Goal: Information Seeking & Learning: Learn about a topic

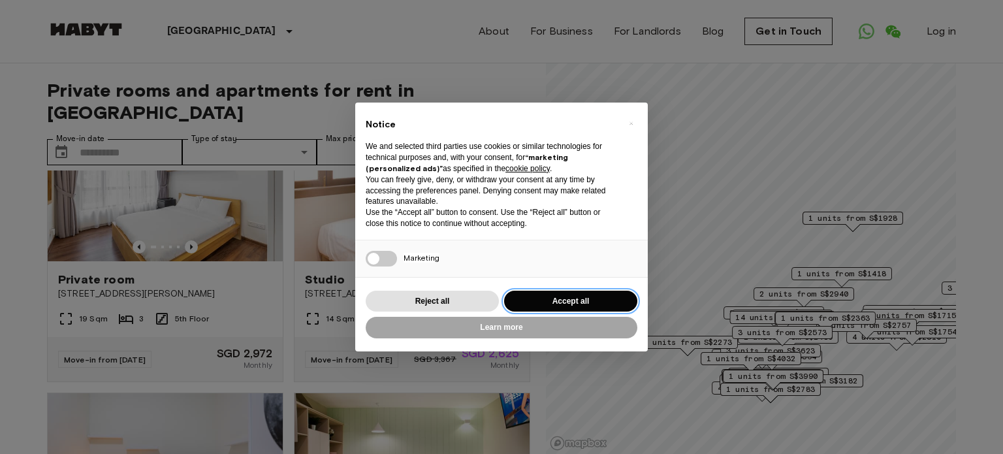
click at [533, 302] on button "Accept all" at bounding box center [570, 302] width 133 height 22
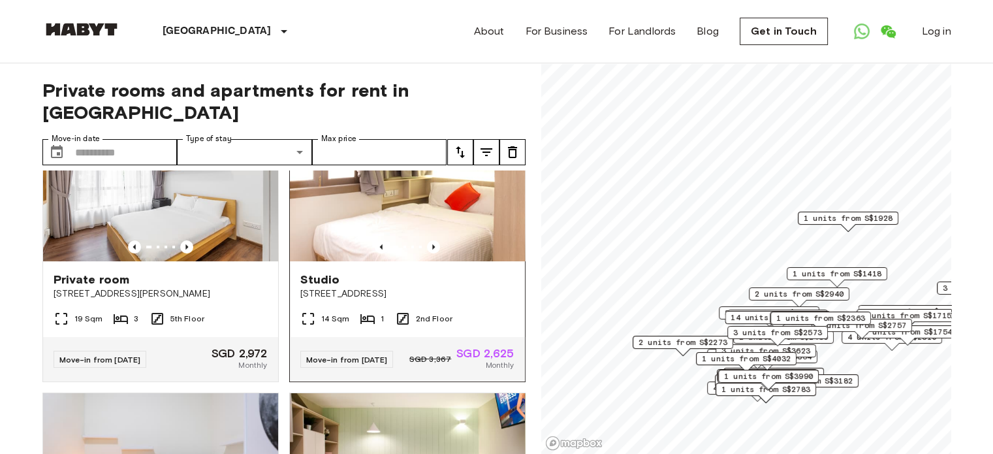
scroll to position [311, 0]
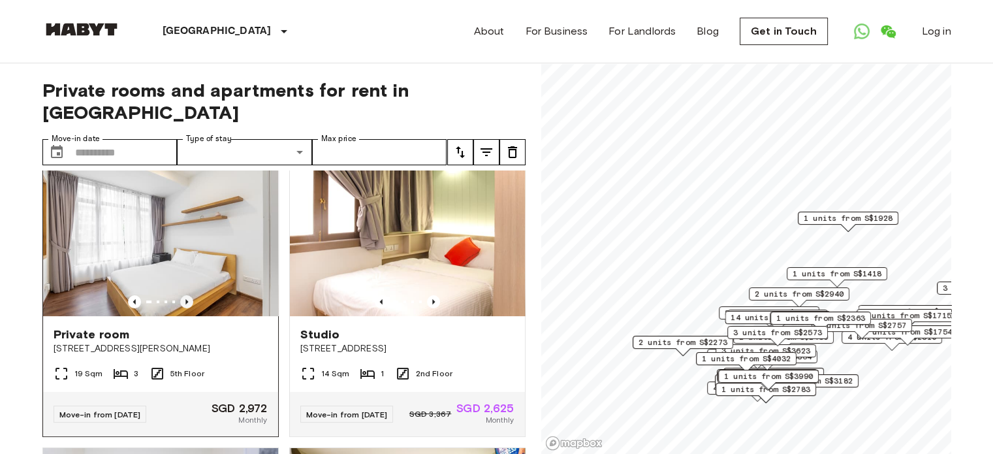
click at [180, 295] on icon "Previous image" at bounding box center [186, 301] width 13 height 13
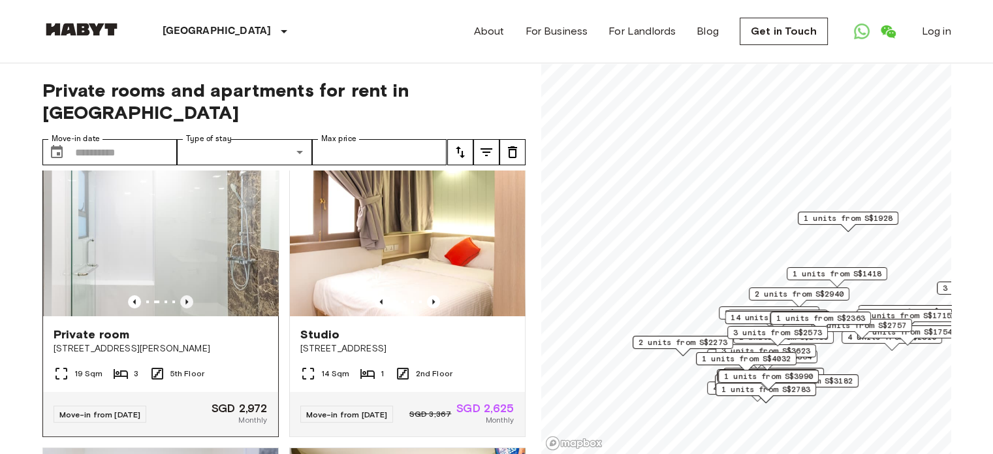
click at [180, 295] on icon "Previous image" at bounding box center [186, 301] width 13 height 13
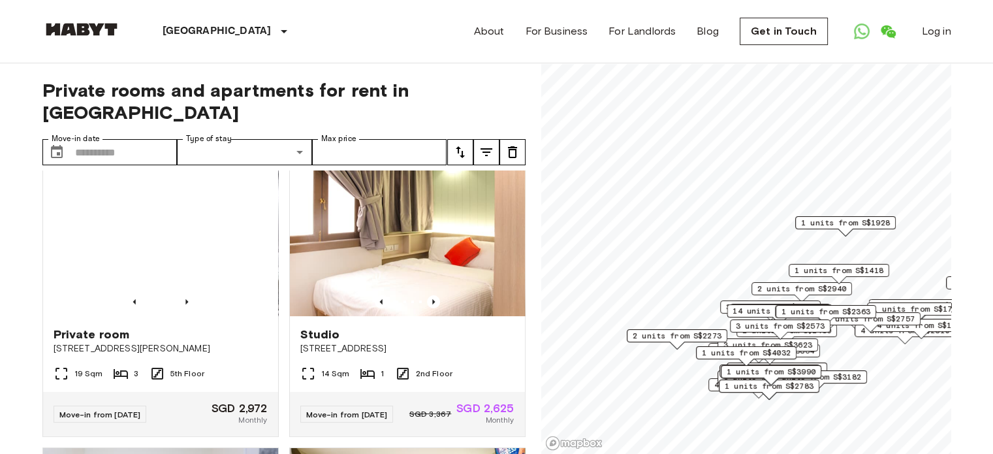
click at [867, 270] on span "1 units from S$1418" at bounding box center [839, 270] width 89 height 12
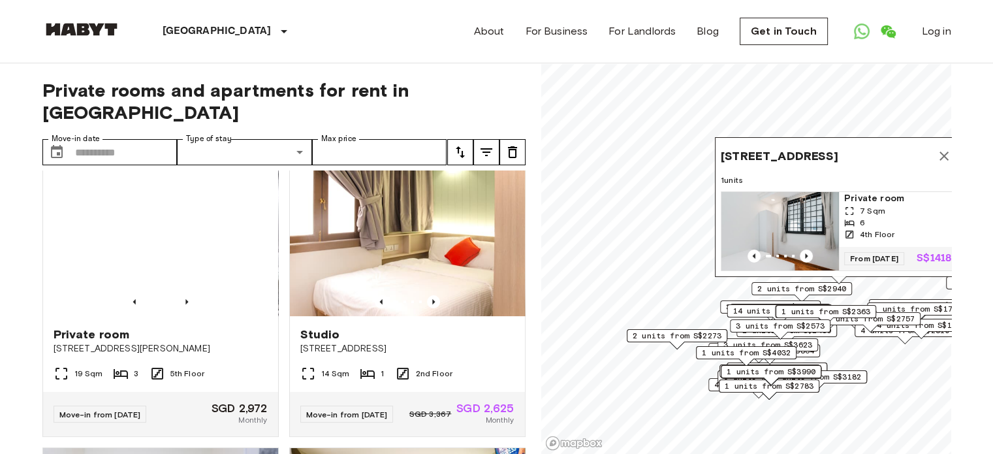
click at [933, 143] on button "Map marker" at bounding box center [944, 156] width 26 height 26
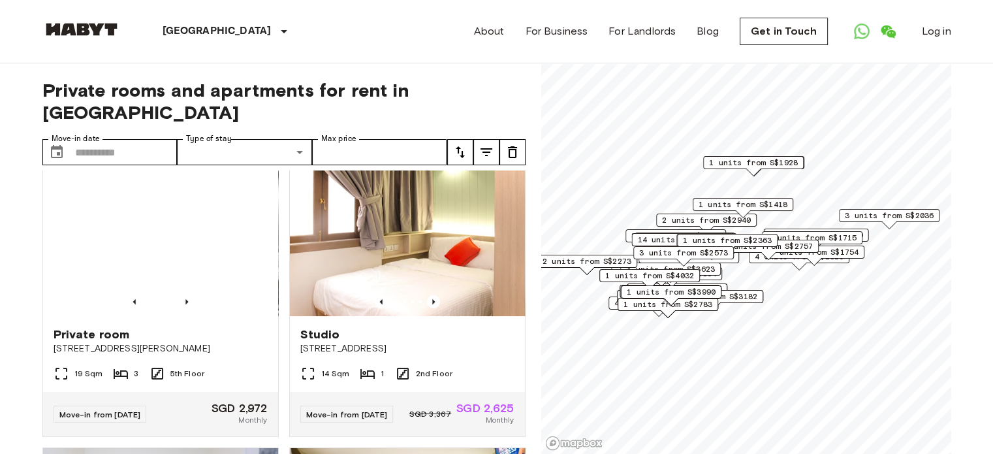
click at [823, 237] on span "1 units from S$1715" at bounding box center [812, 238] width 89 height 12
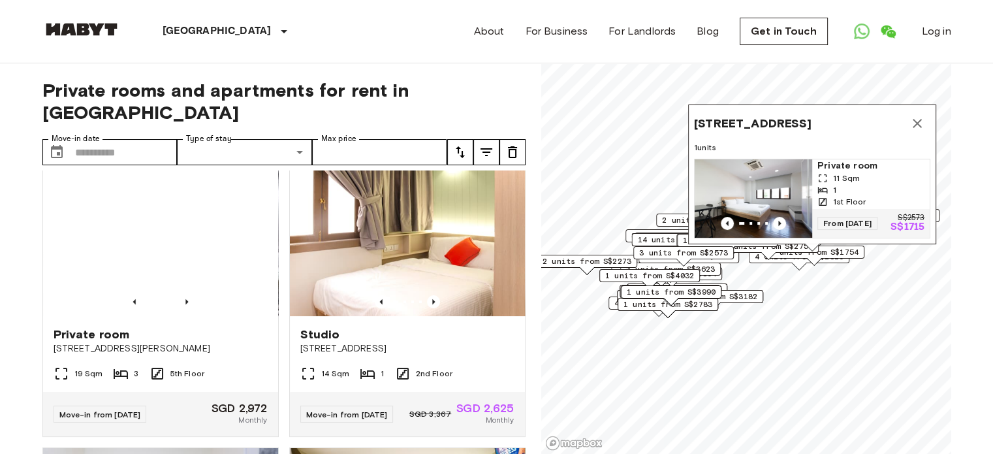
click at [923, 116] on icon "Map marker" at bounding box center [918, 124] width 16 height 16
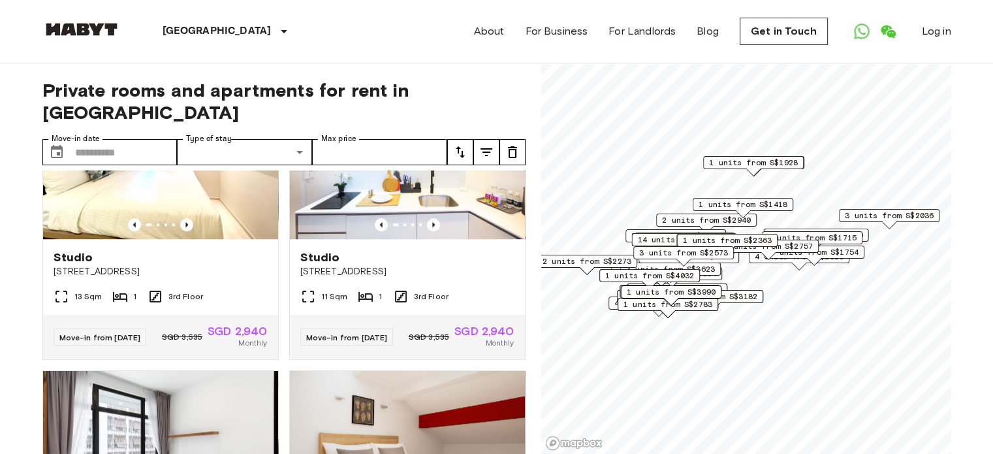
scroll to position [968, 0]
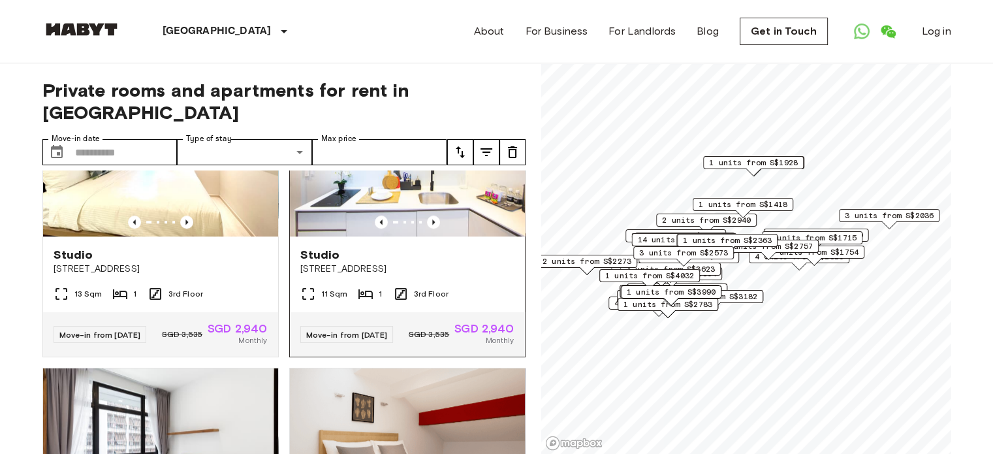
click at [434, 229] on div at bounding box center [407, 221] width 235 height 13
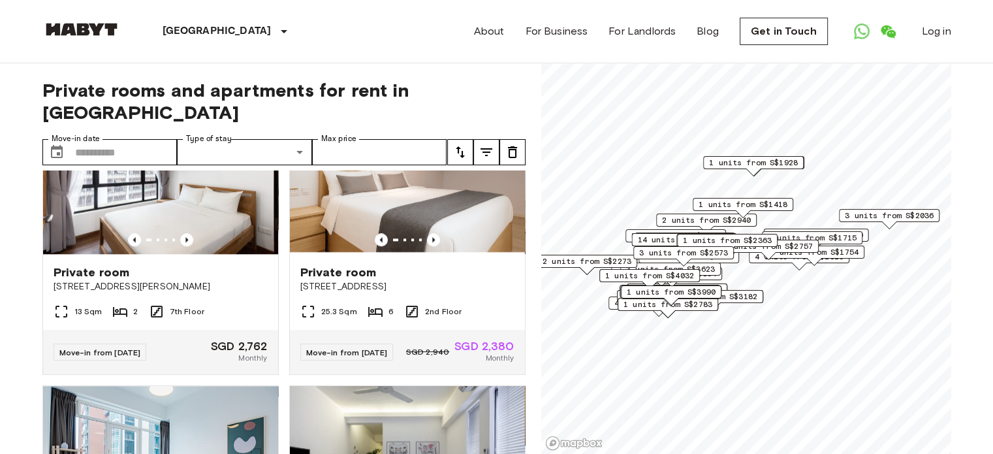
scroll to position [1239, 0]
click at [427, 246] on icon "Previous image" at bounding box center [433, 239] width 13 height 13
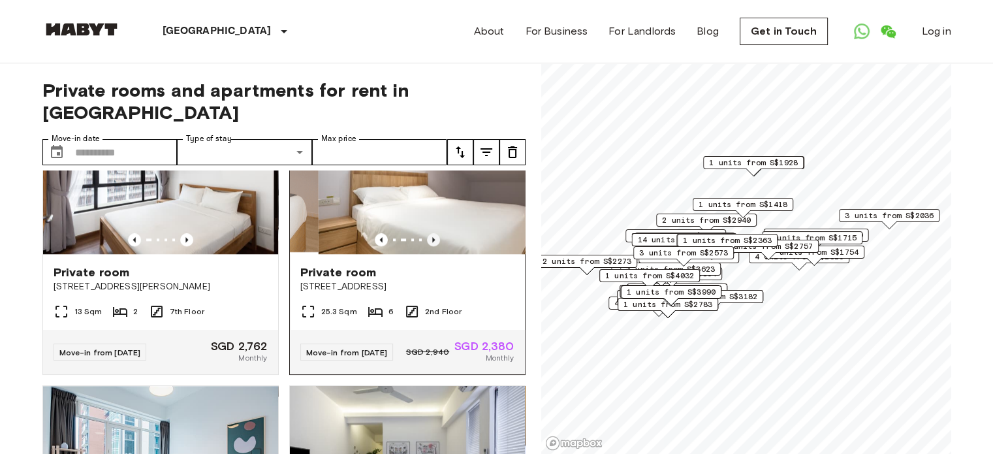
click at [427, 246] on icon "Previous image" at bounding box center [433, 239] width 13 height 13
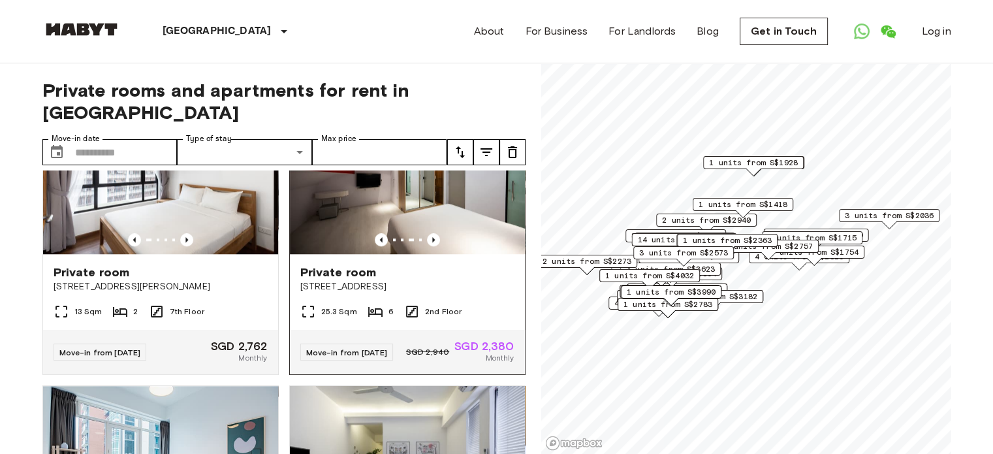
click at [378, 293] on span "350A Tanjong Katong Road" at bounding box center [407, 286] width 214 height 13
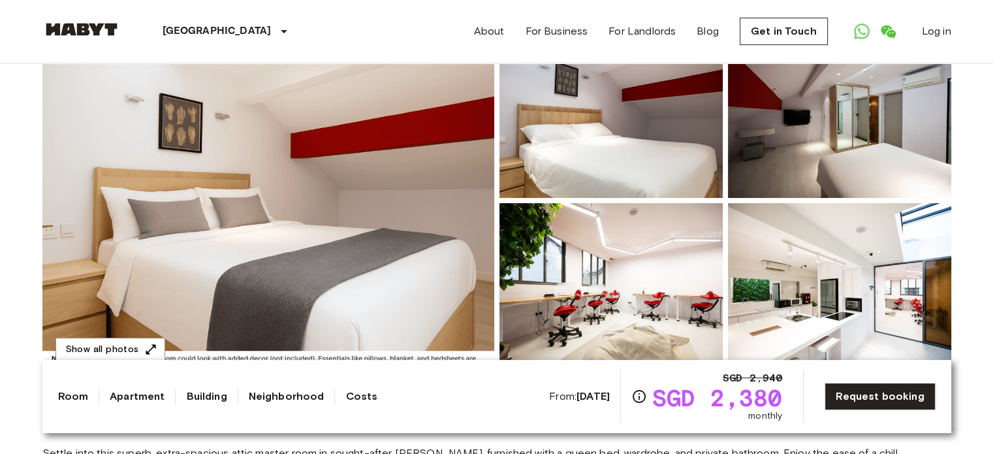
scroll to position [140, 0]
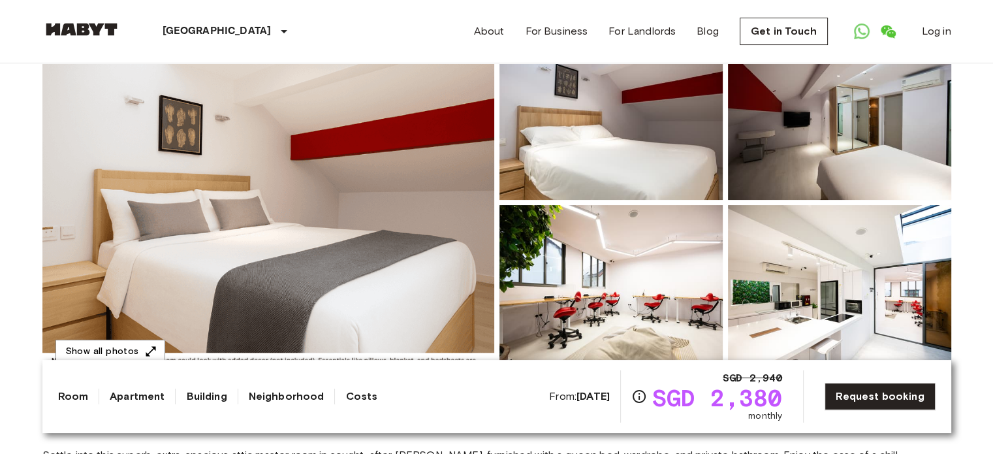
click at [793, 158] on img at bounding box center [839, 114] width 223 height 171
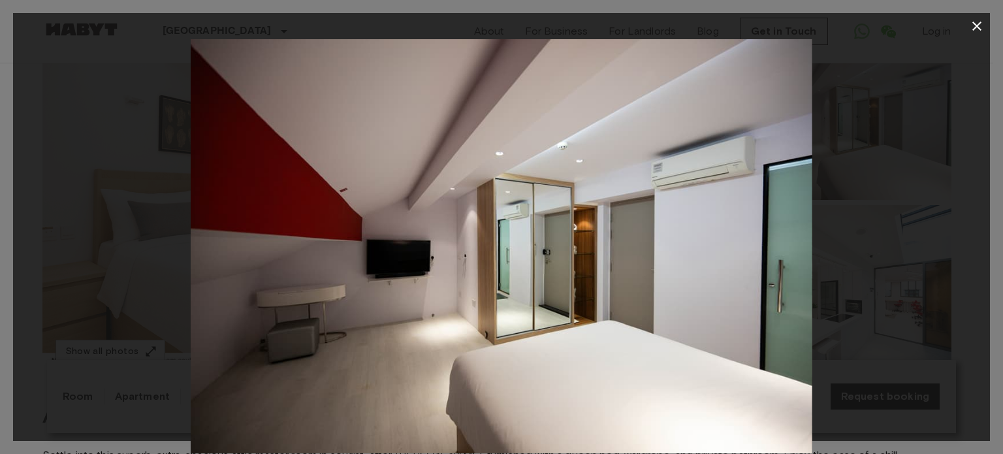
click at [887, 257] on div at bounding box center [501, 246] width 977 height 414
click at [979, 21] on icon "button" at bounding box center [977, 26] width 16 height 16
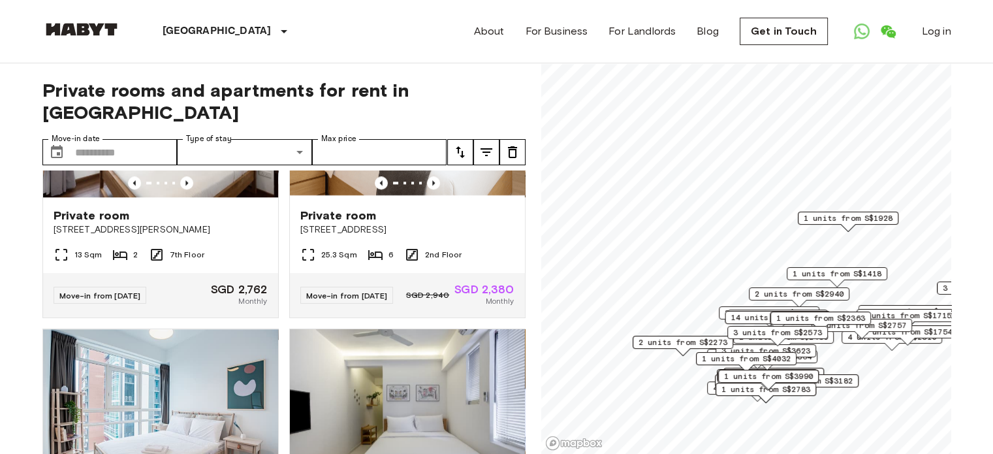
scroll to position [1563, 0]
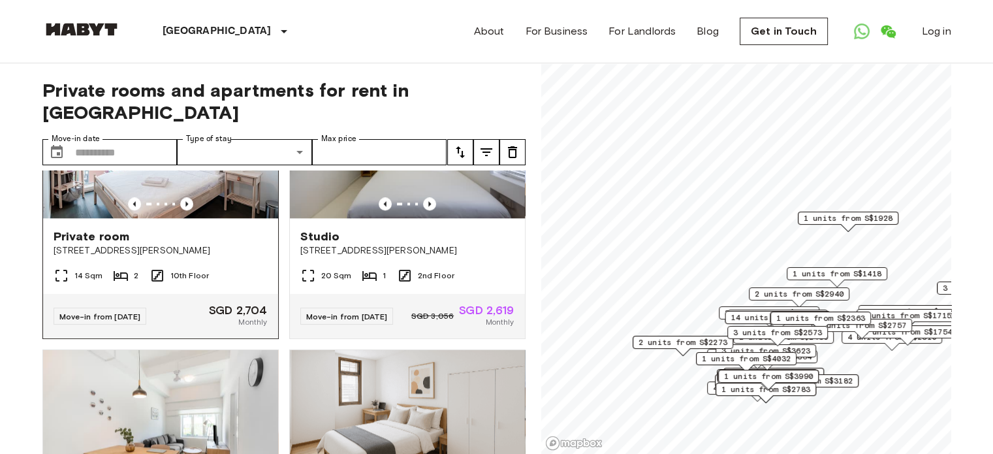
click at [202, 244] on div "Private room" at bounding box center [161, 237] width 214 height 16
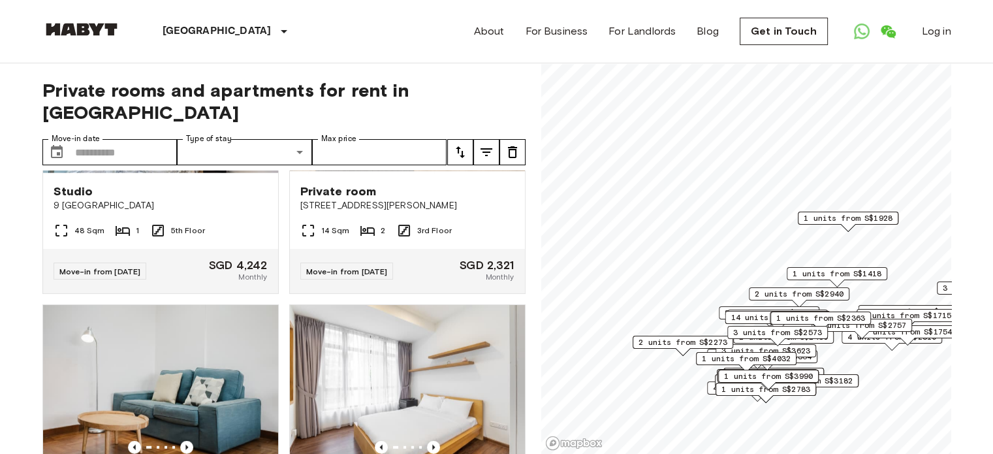
scroll to position [3351, 0]
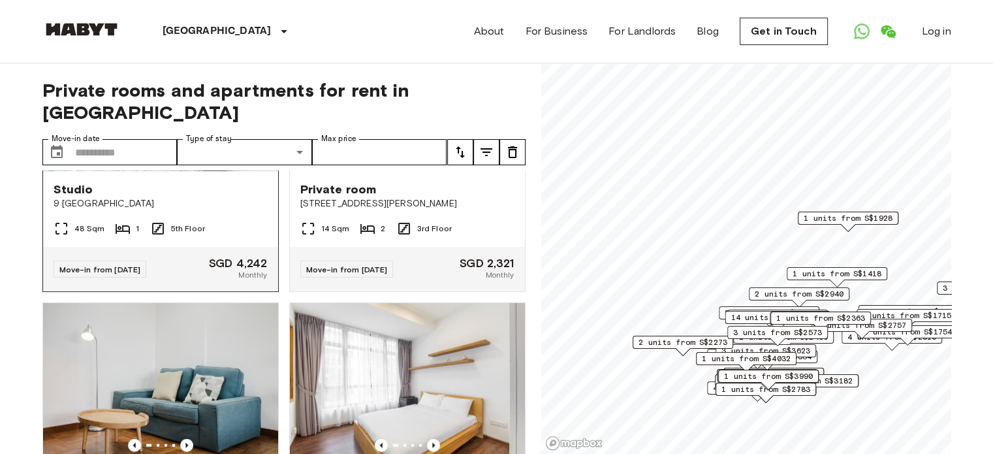
click at [187, 163] on icon "Previous image" at bounding box center [186, 156] width 13 height 13
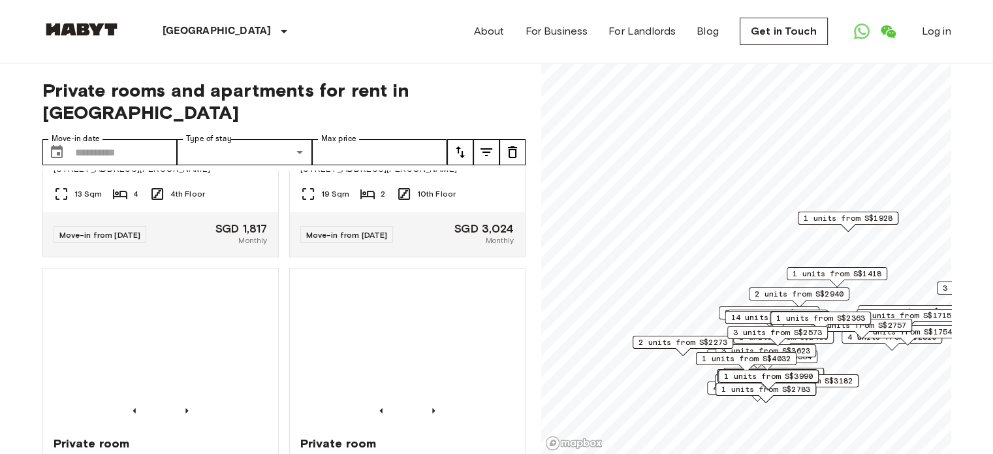
scroll to position [3962, 0]
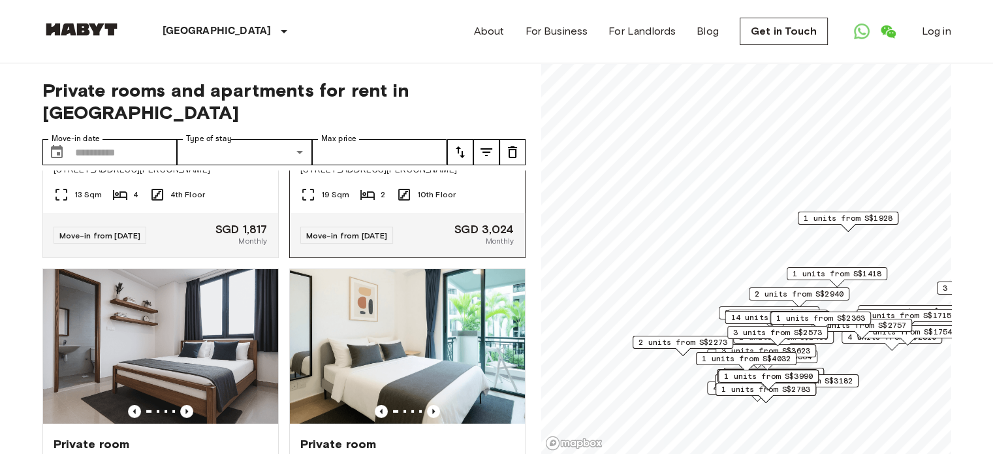
click at [427, 129] on icon "Previous image" at bounding box center [433, 122] width 13 height 13
click at [363, 187] on div "Private room 95 Prince Charles Crescent" at bounding box center [407, 162] width 235 height 50
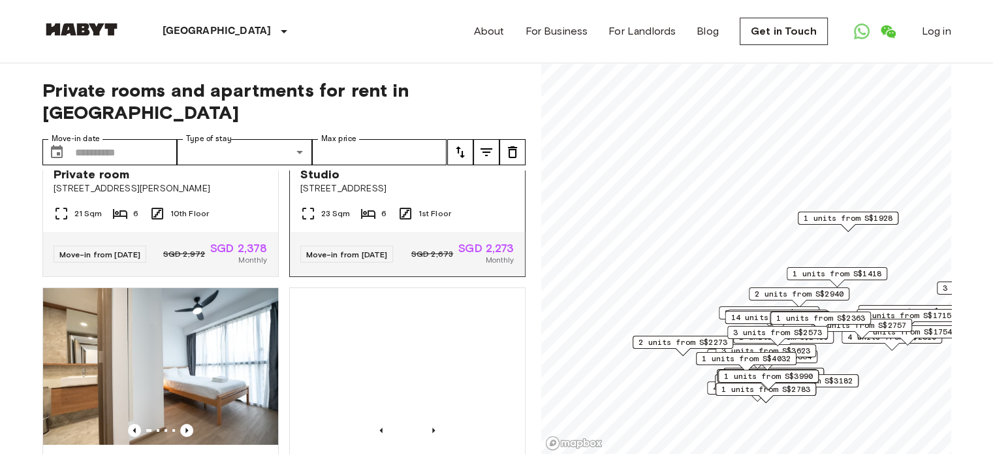
scroll to position [4553, 0]
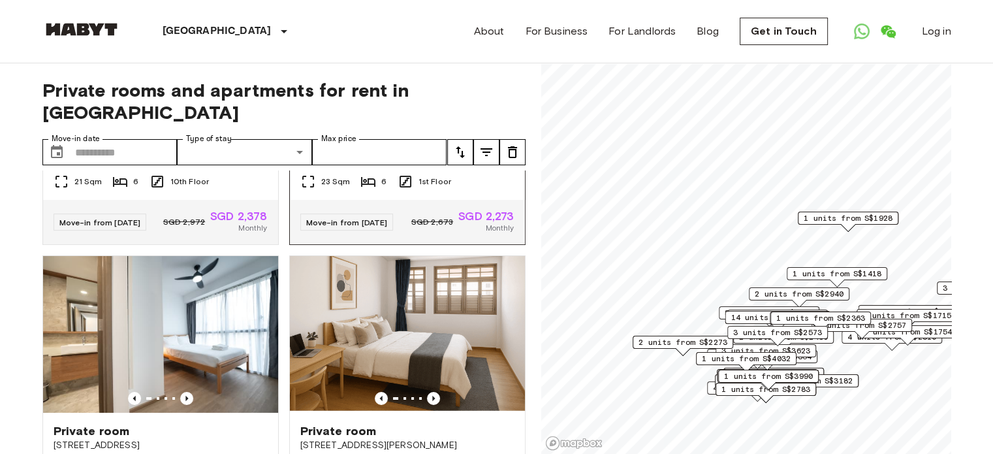
click at [432, 112] on icon "Previous image" at bounding box center [433, 109] width 3 height 5
click at [383, 163] on span "171 TANAH MERAH KECHIL AVENUE, SINGAPORE 465713" at bounding box center [407, 156] width 214 height 13
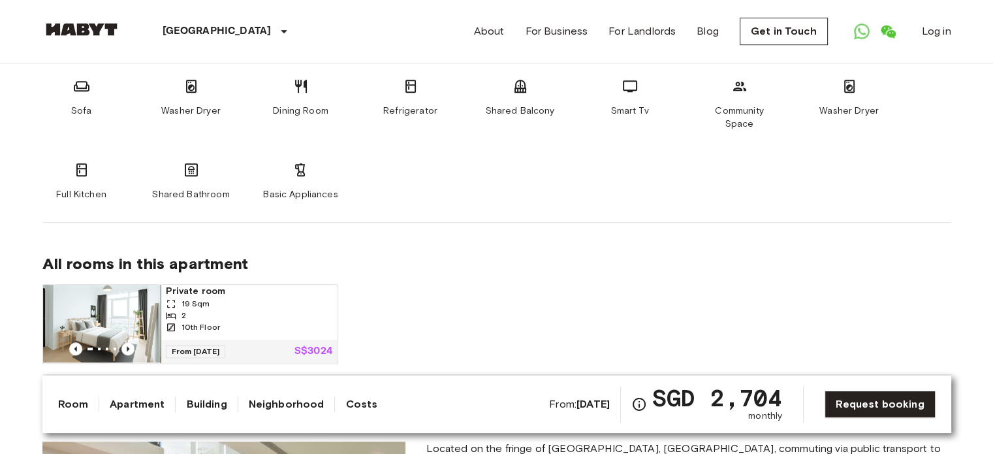
scroll to position [770, 0]
click at [248, 297] on div "19 Sqm" at bounding box center [249, 303] width 167 height 12
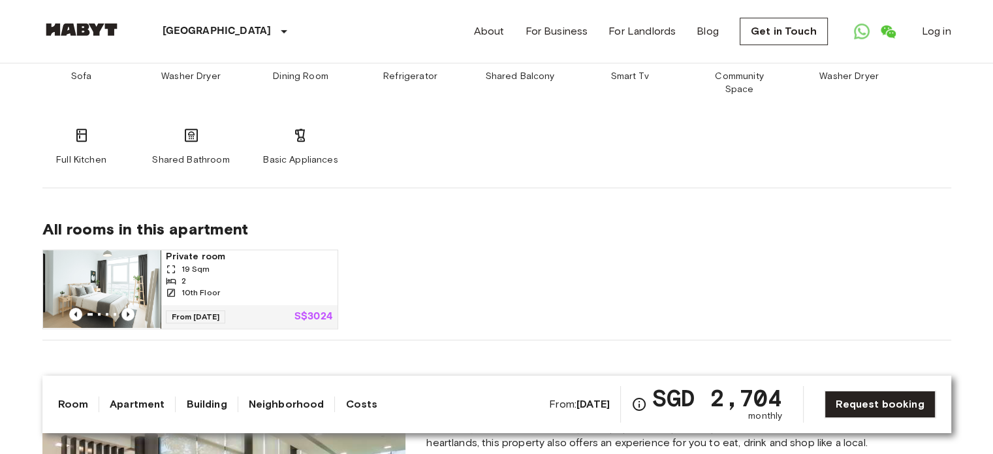
scroll to position [797, 0]
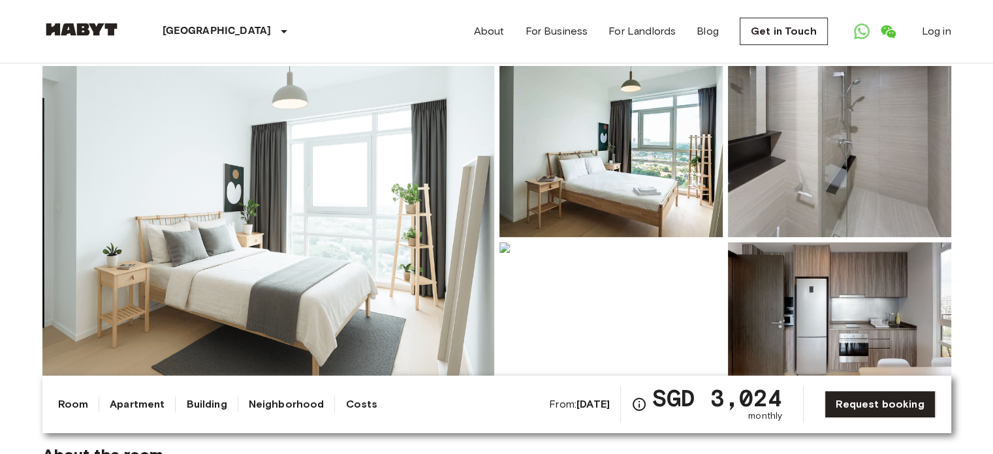
scroll to position [102, 0]
click at [613, 148] on img at bounding box center [611, 151] width 223 height 171
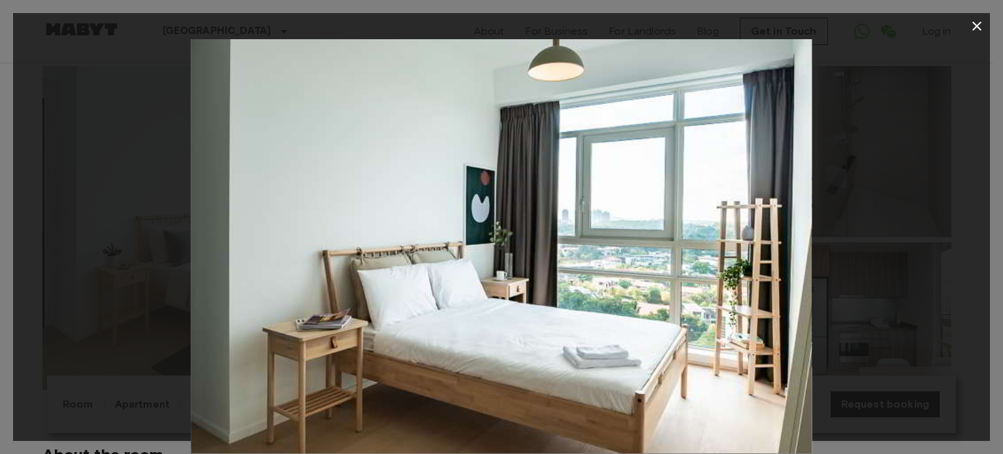
click at [976, 31] on icon "button" at bounding box center [977, 26] width 16 height 16
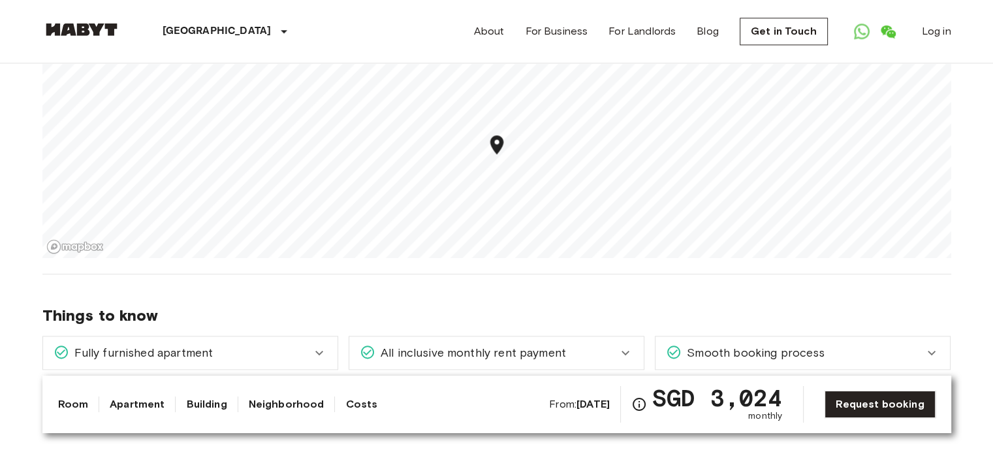
scroll to position [1508, 0]
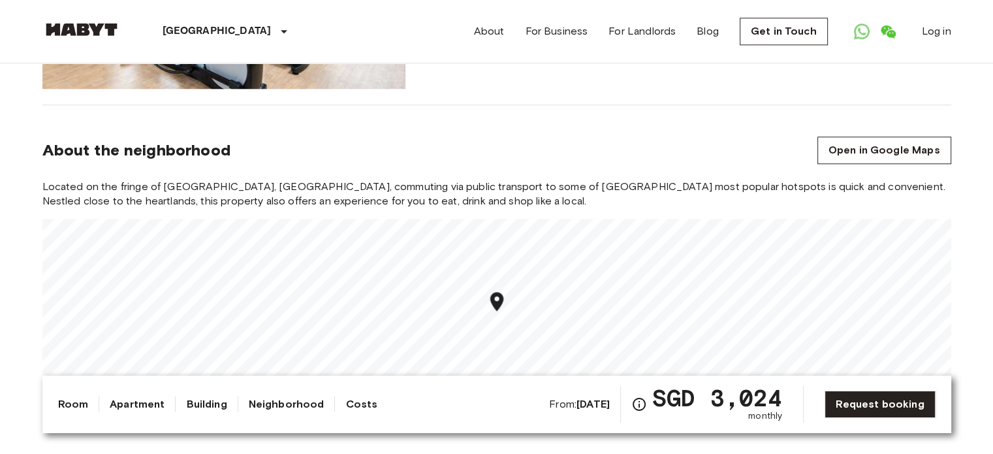
scroll to position [1352, 0]
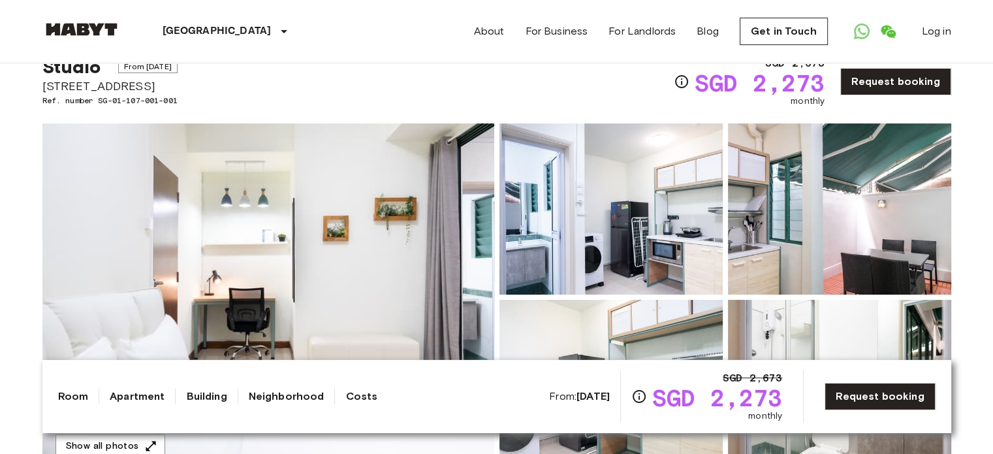
scroll to position [46, 0]
click at [371, 317] on img at bounding box center [268, 296] width 452 height 347
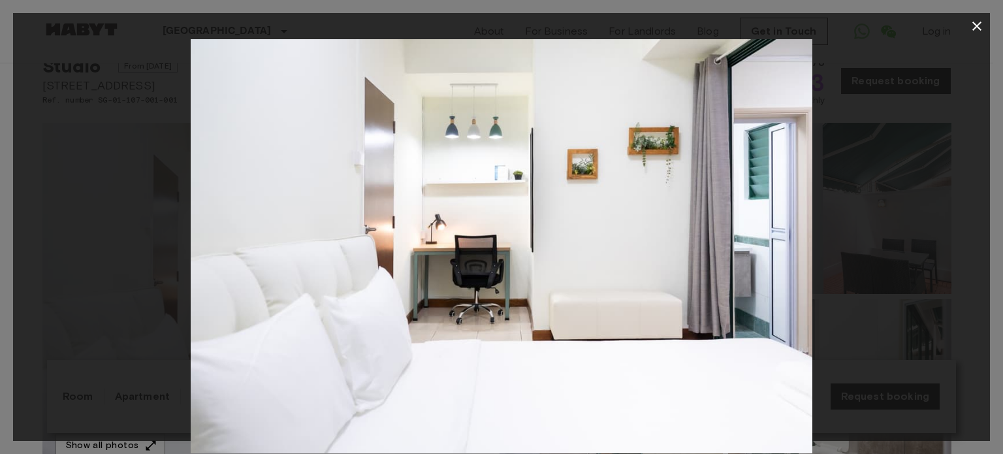
click at [885, 207] on div at bounding box center [501, 246] width 977 height 414
click at [978, 29] on icon "button" at bounding box center [977, 26] width 16 height 16
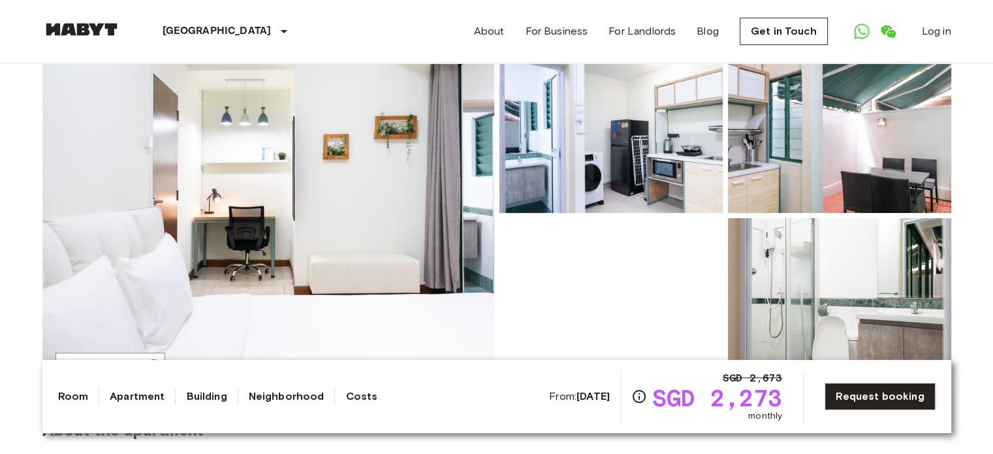
scroll to position [114, 0]
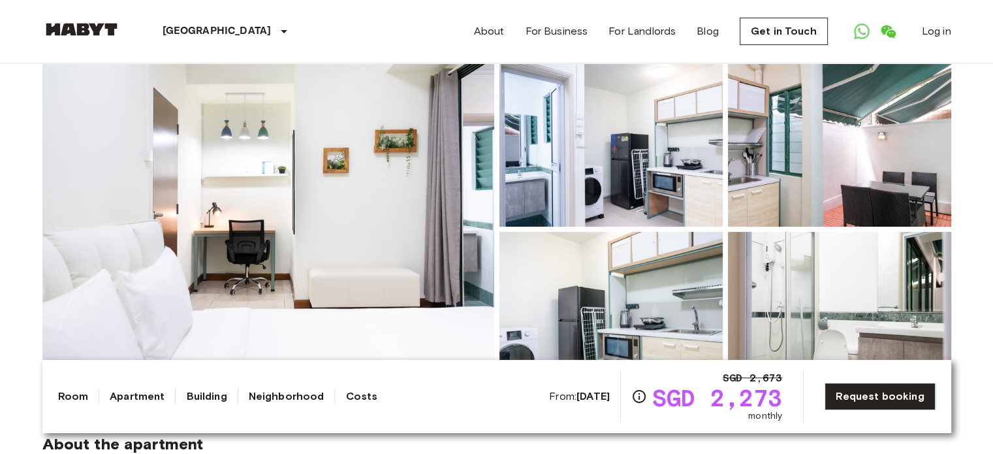
click at [835, 303] on img at bounding box center [839, 317] width 223 height 171
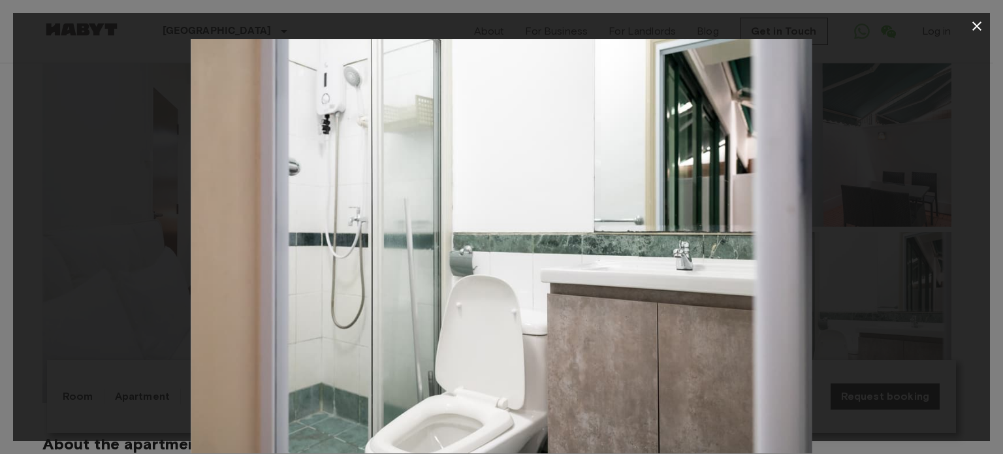
click at [970, 29] on icon "button" at bounding box center [977, 26] width 16 height 16
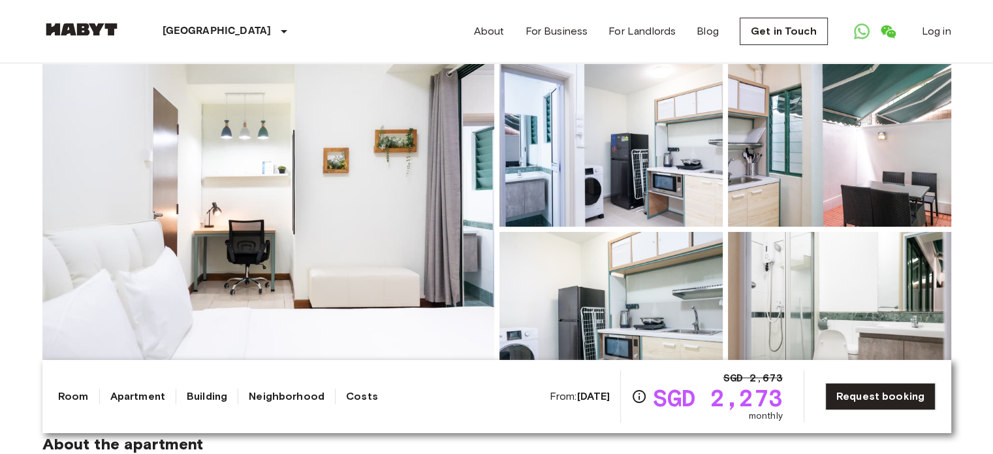
click at [825, 156] on img at bounding box center [839, 141] width 223 height 171
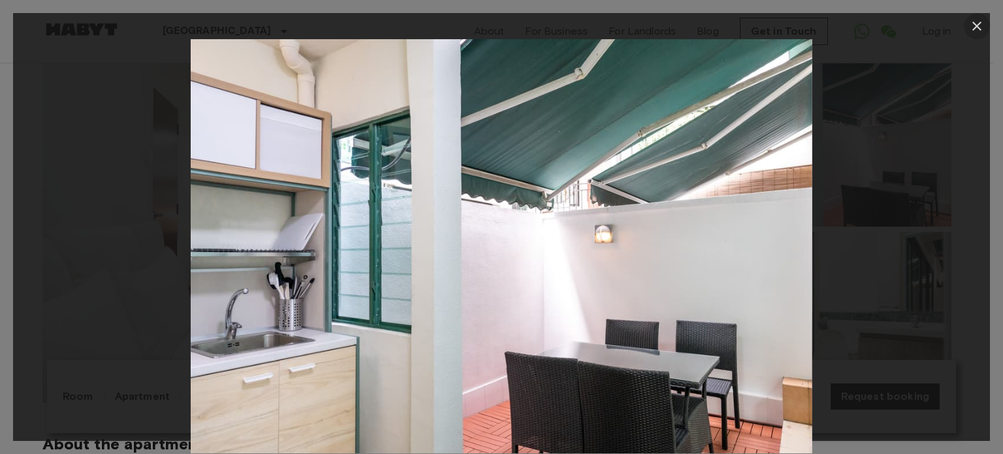
click at [976, 31] on icon "button" at bounding box center [977, 26] width 16 height 16
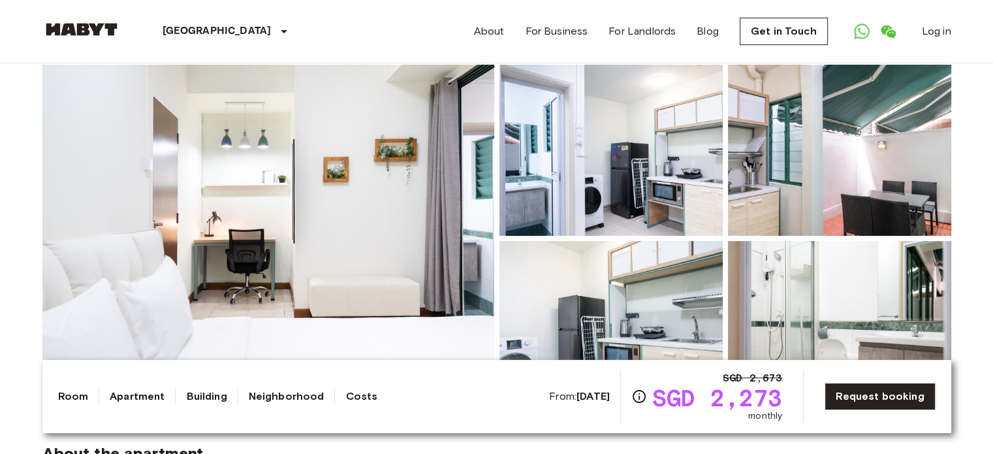
scroll to position [103, 0]
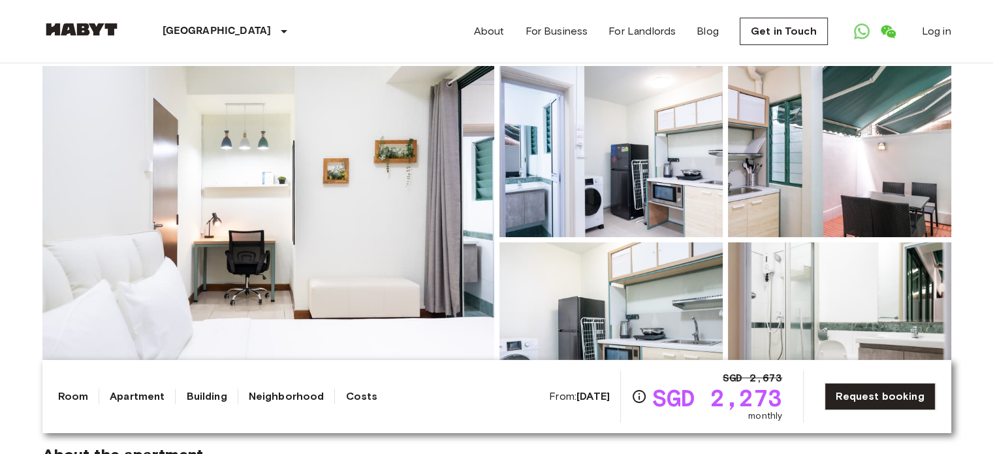
click at [291, 264] on img at bounding box center [268, 239] width 452 height 347
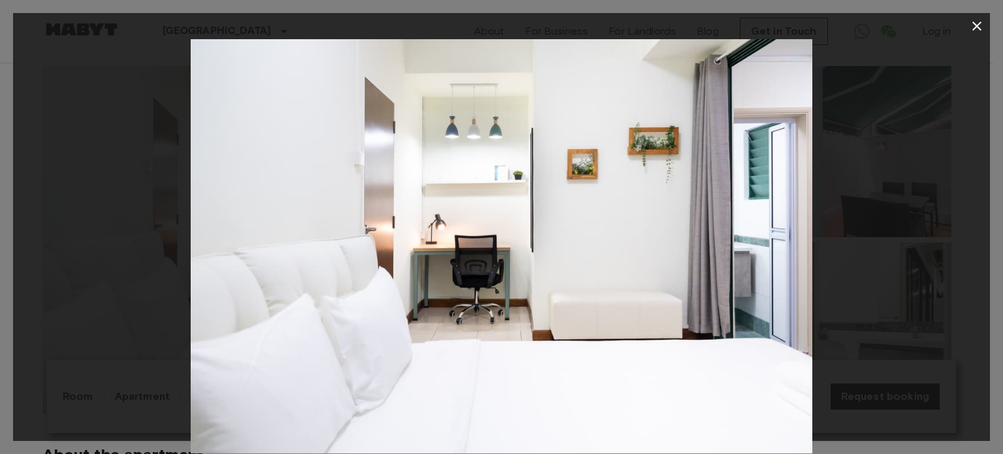
click at [974, 32] on icon "button" at bounding box center [977, 26] width 16 height 16
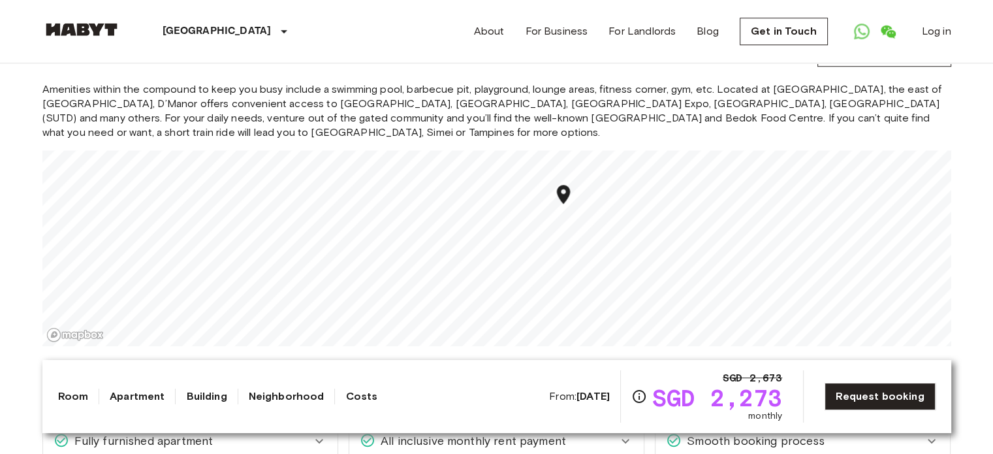
scroll to position [1100, 0]
